Goal: Transaction & Acquisition: Purchase product/service

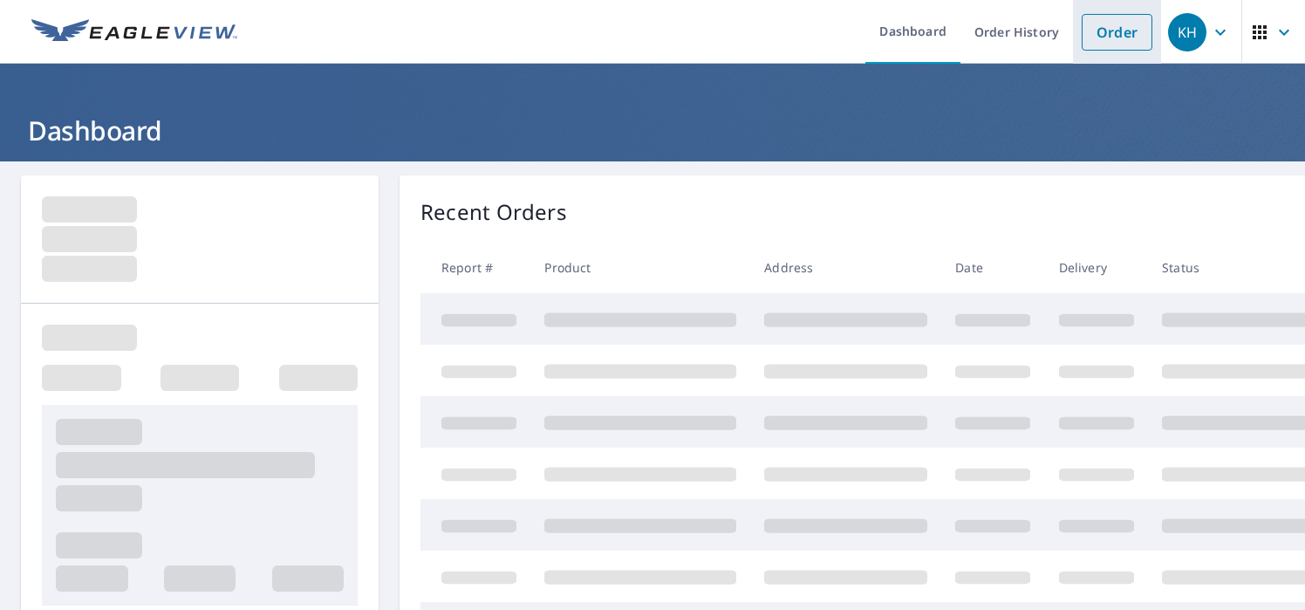
click at [1096, 31] on link "Order" at bounding box center [1116, 32] width 71 height 37
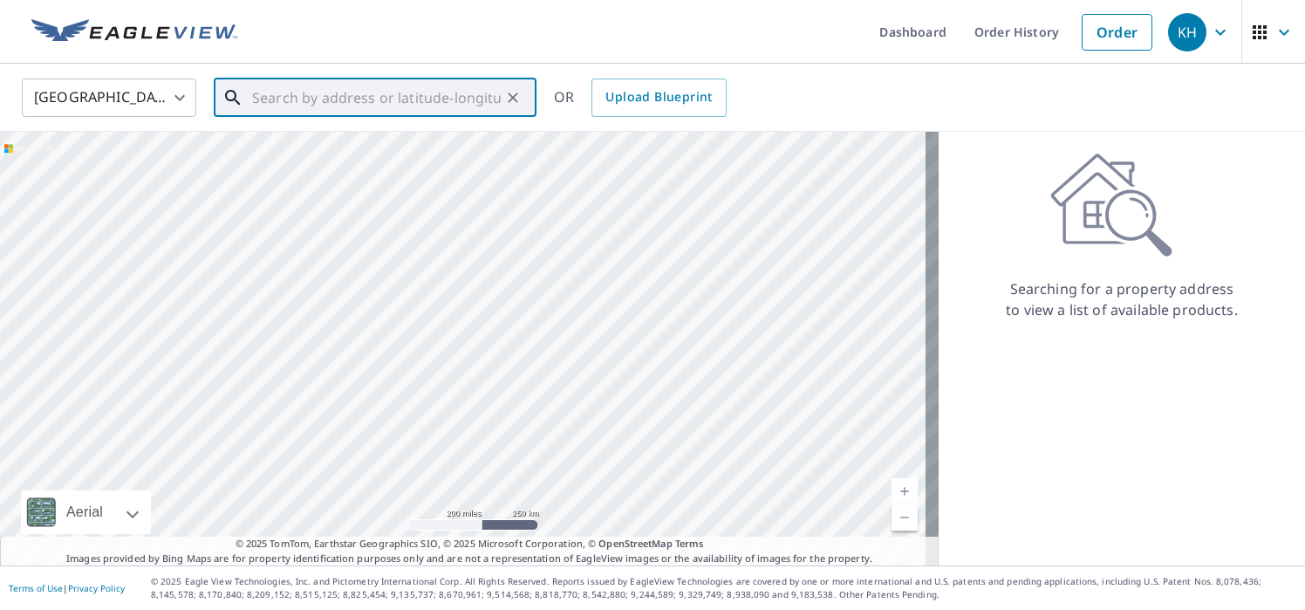
paste input "[STREET_ADDRESS]"
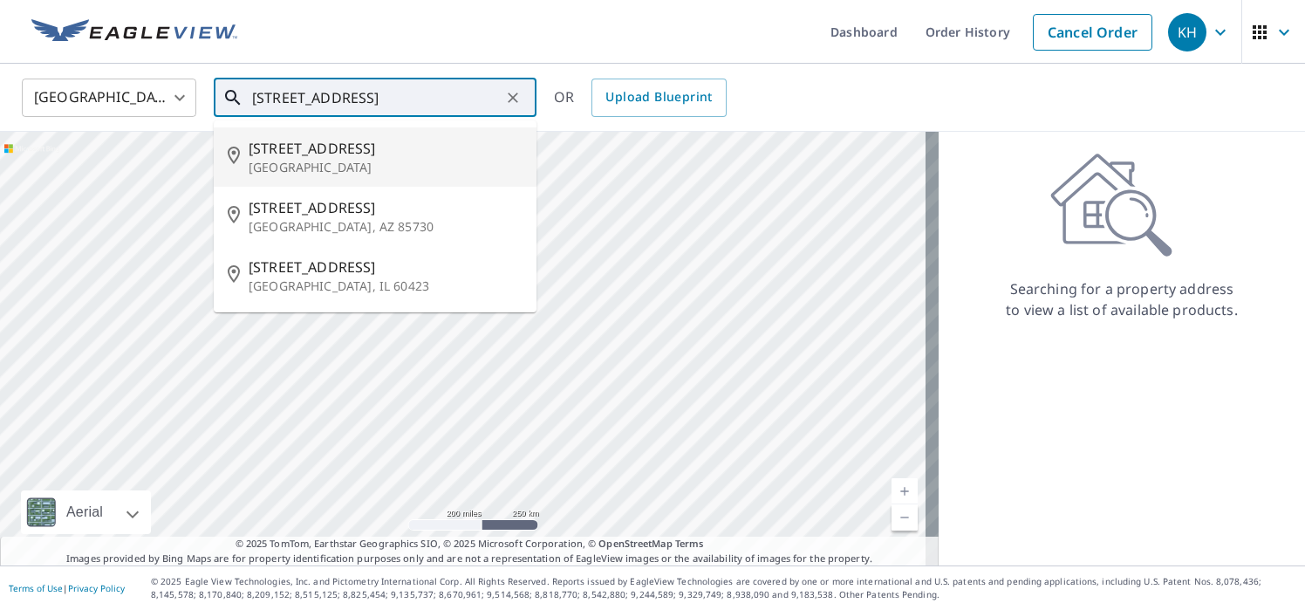
click at [324, 163] on p "[GEOGRAPHIC_DATA]" at bounding box center [386, 167] width 274 height 17
type input "[STREET_ADDRESS]"
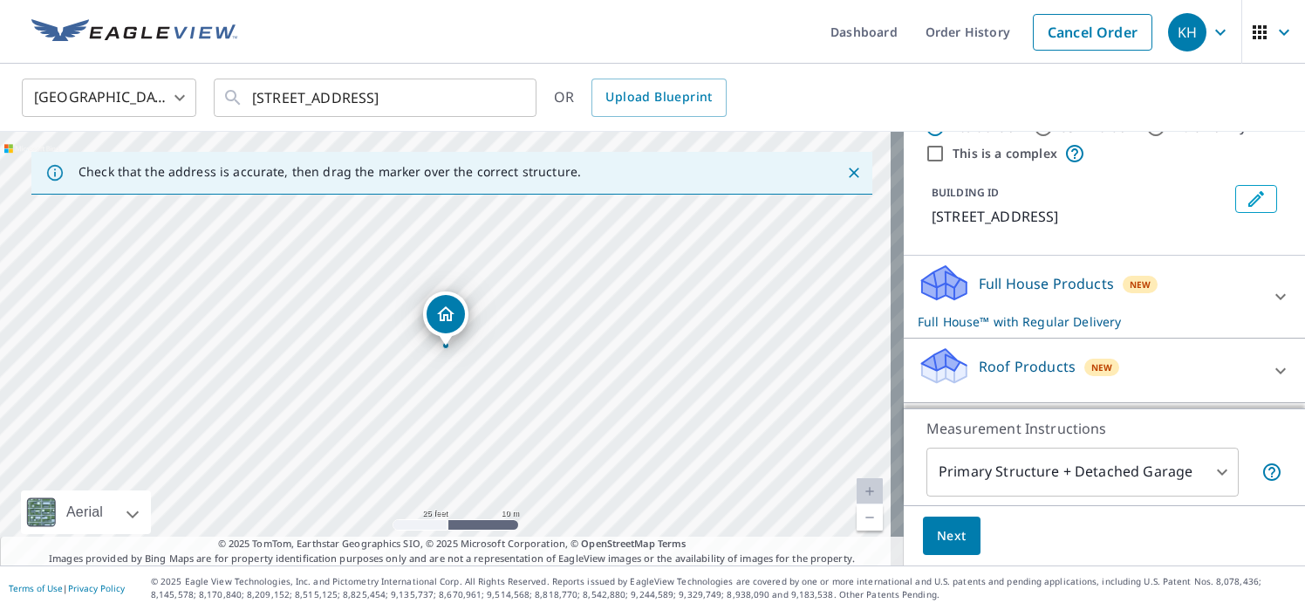
scroll to position [87, 0]
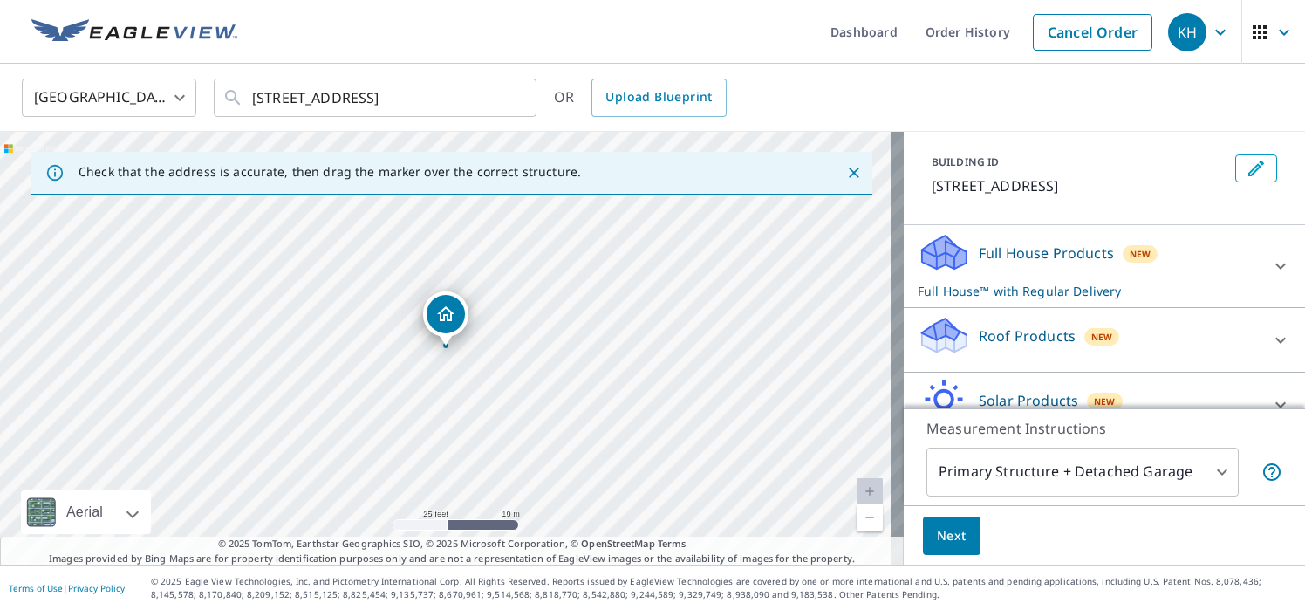
click at [1058, 331] on p "Roof Products" at bounding box center [1026, 335] width 97 height 21
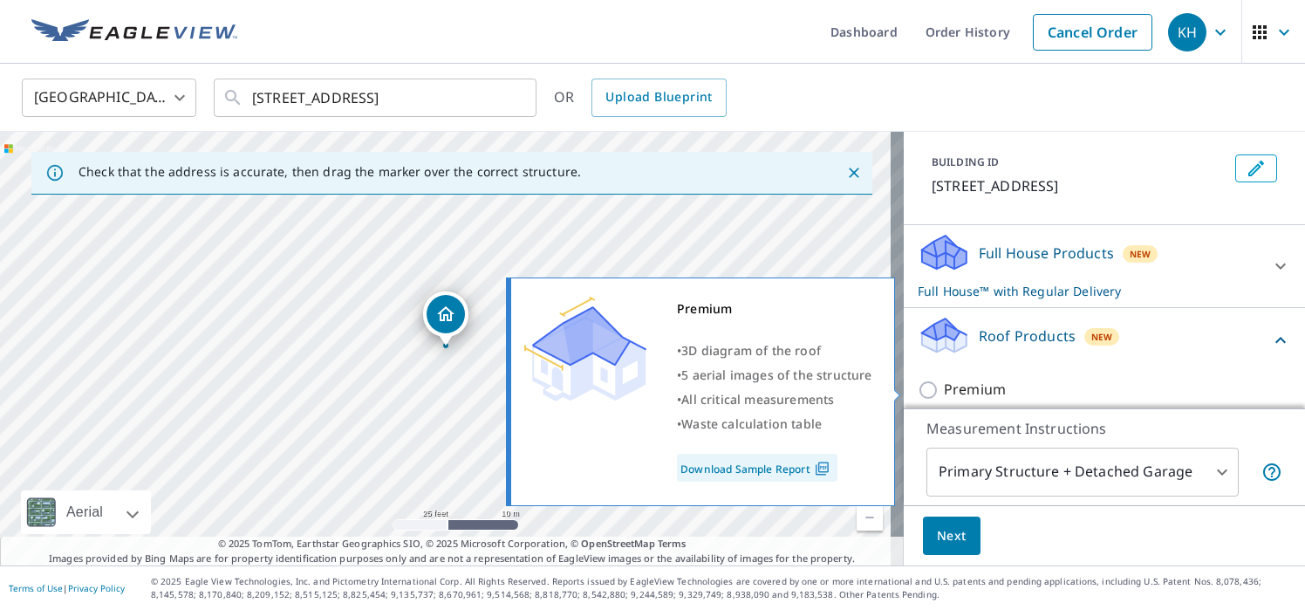
click at [923, 386] on input "Premium" at bounding box center [930, 389] width 26 height 21
checkbox input "true"
checkbox input "false"
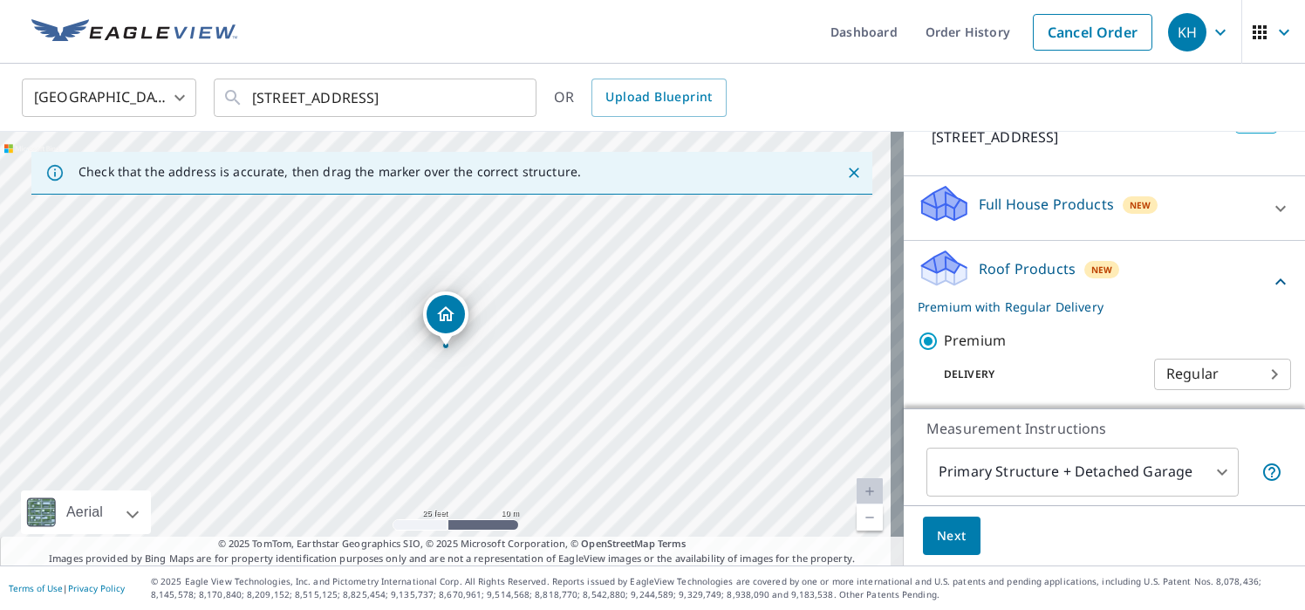
scroll to position [174, 0]
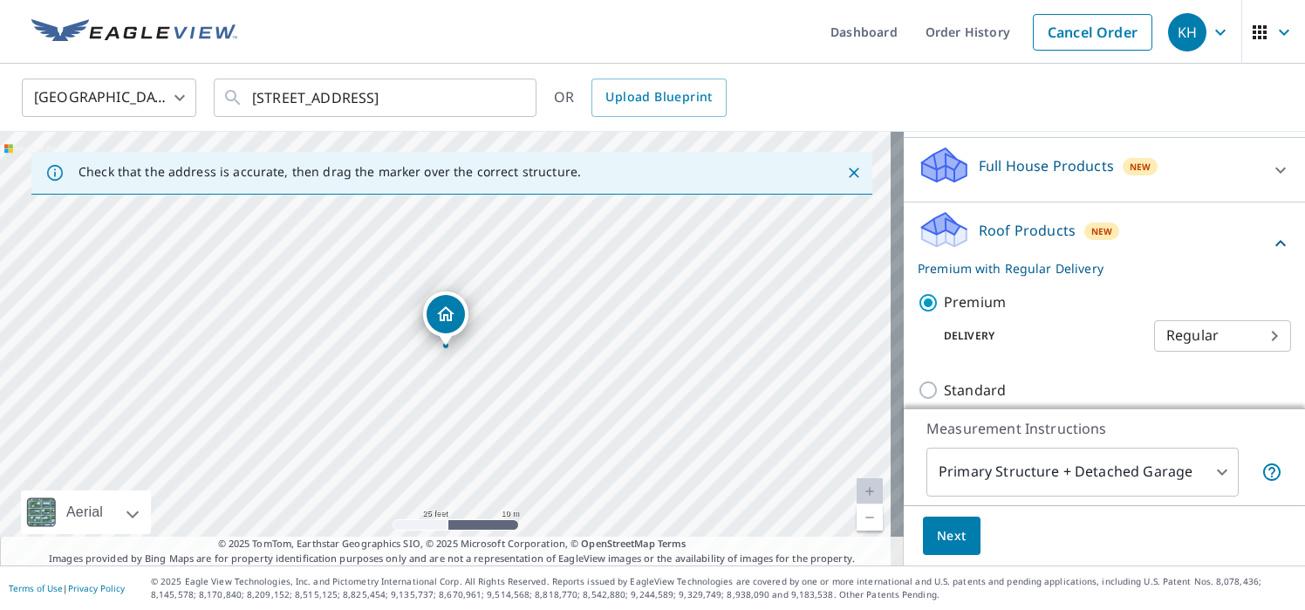
click at [939, 540] on span "Next" at bounding box center [952, 536] width 30 height 22
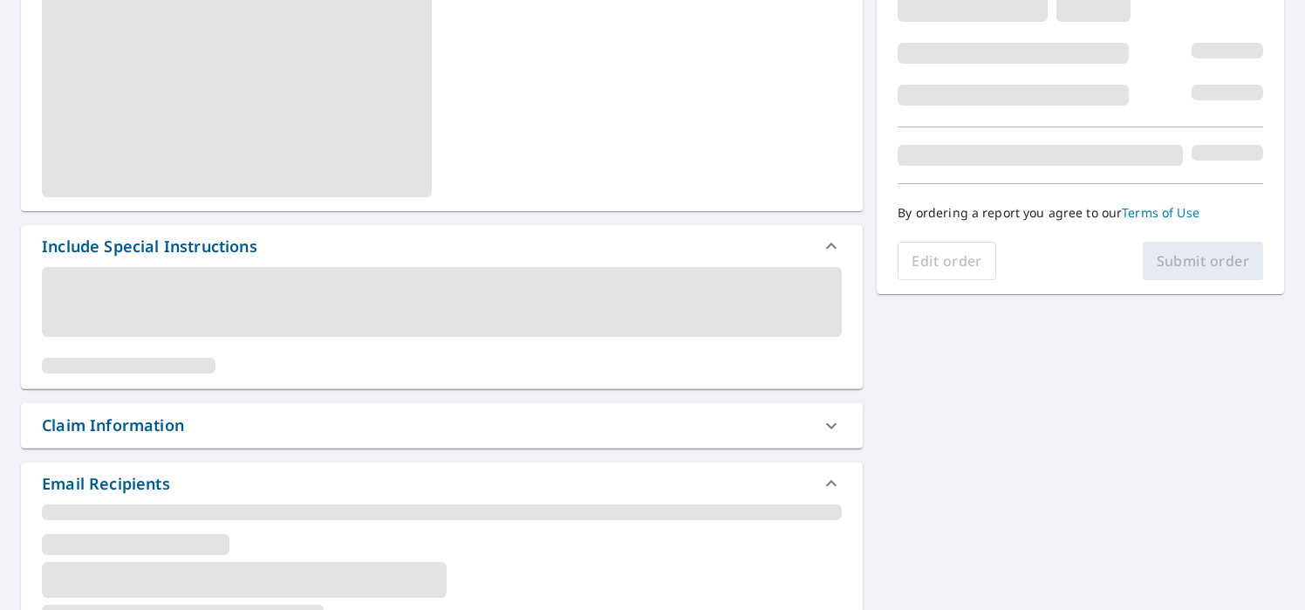
scroll to position [436, 0]
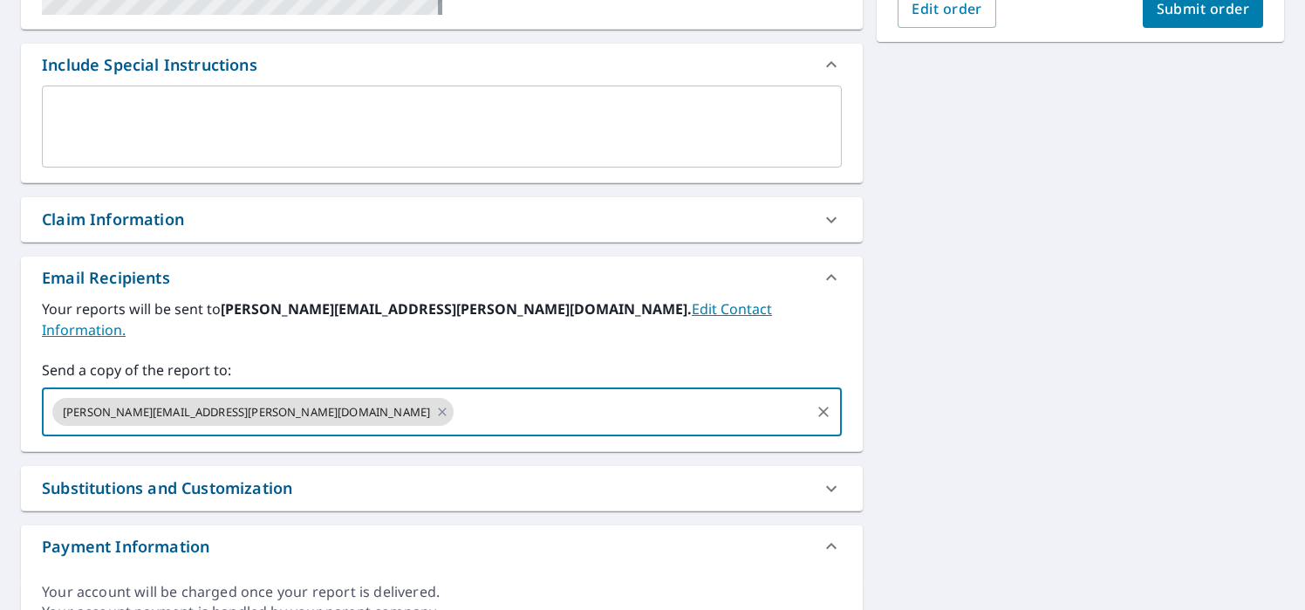
click at [456, 395] on input "text" at bounding box center [631, 411] width 351 height 33
type input "[EMAIL_ADDRESS][PERSON_NAME][DOMAIN_NAME]"
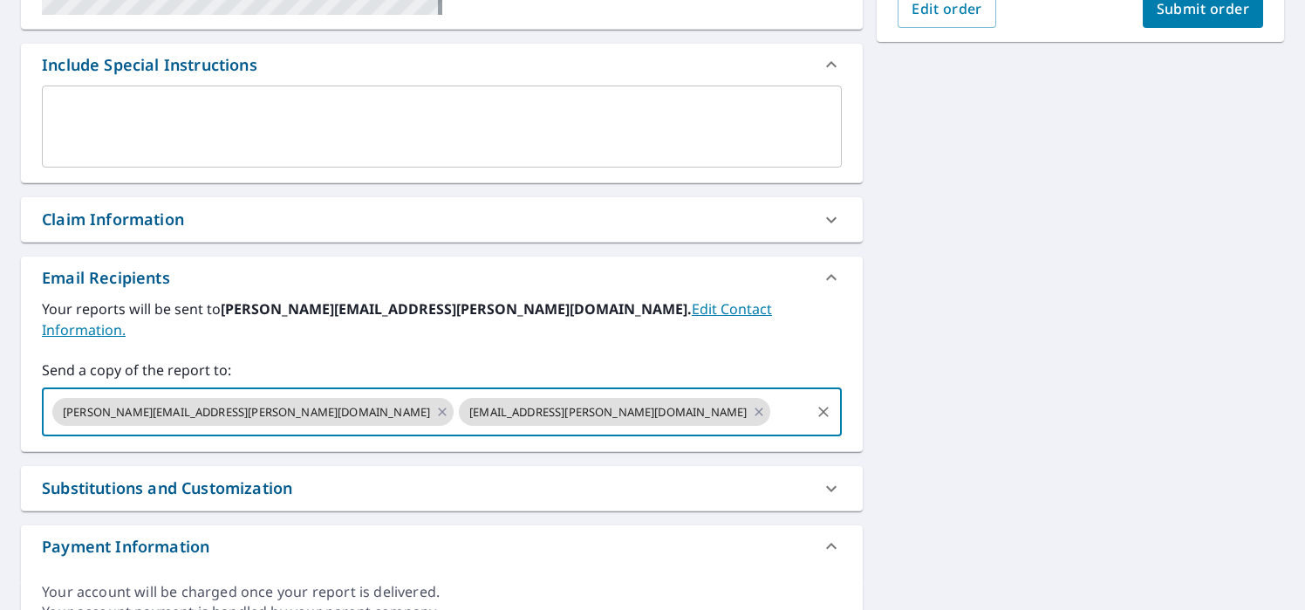
click at [1186, 20] on button "Submit order" at bounding box center [1202, 9] width 121 height 38
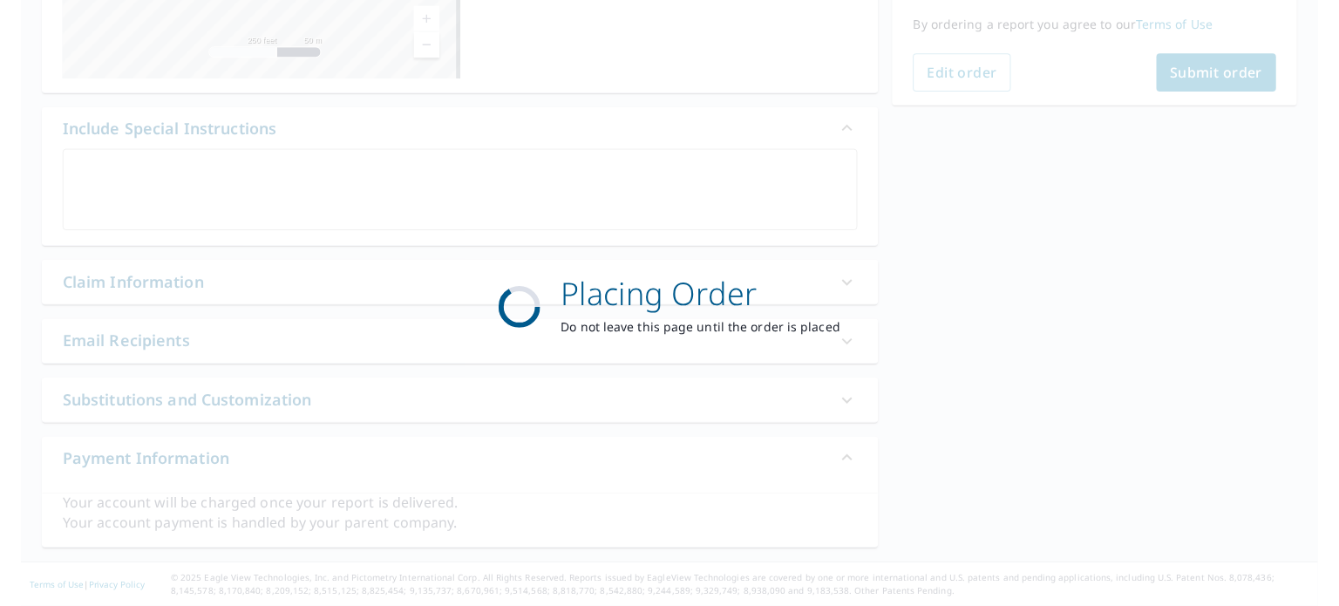
scroll to position [370, 0]
